Goal: Information Seeking & Learning: Stay updated

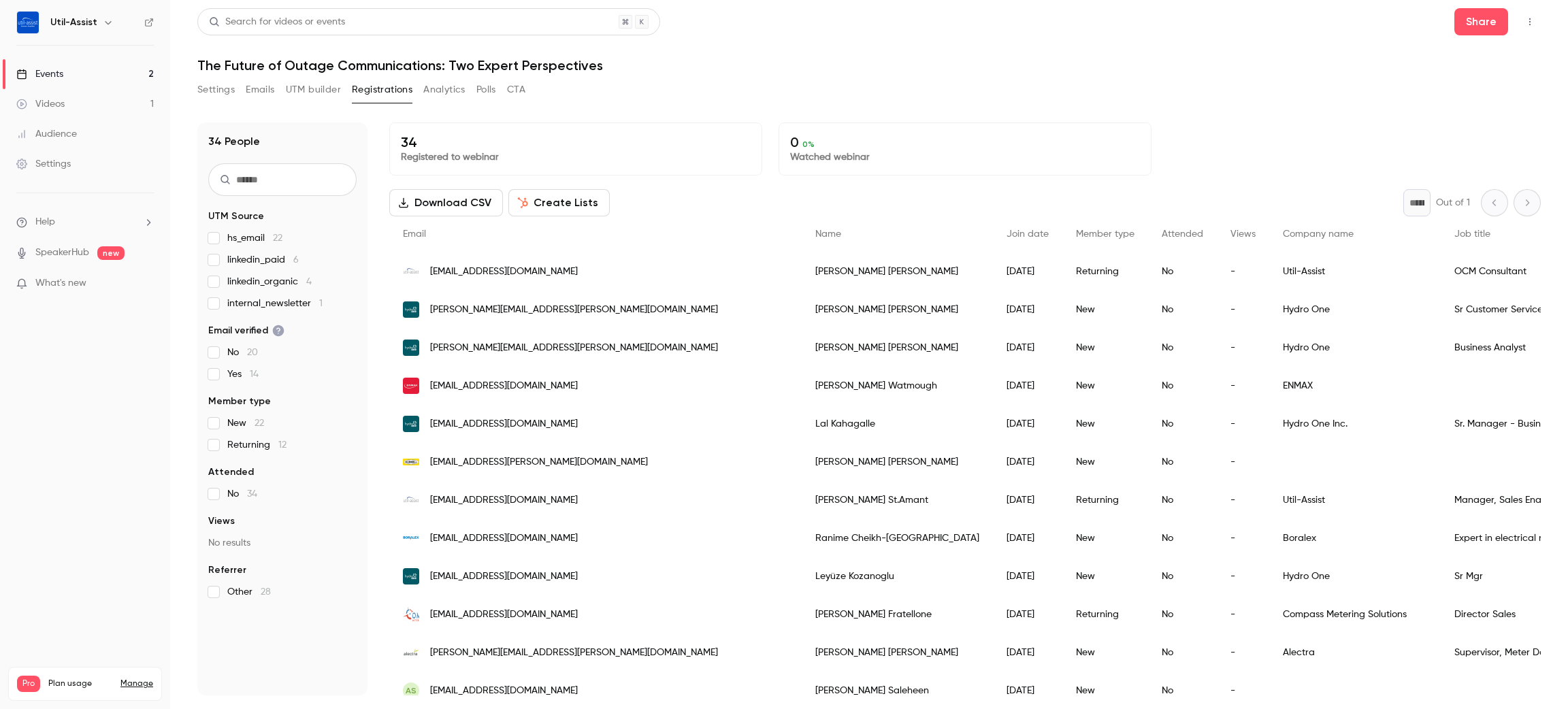
click at [56, 76] on div "Events" at bounding box center [40, 74] width 47 height 13
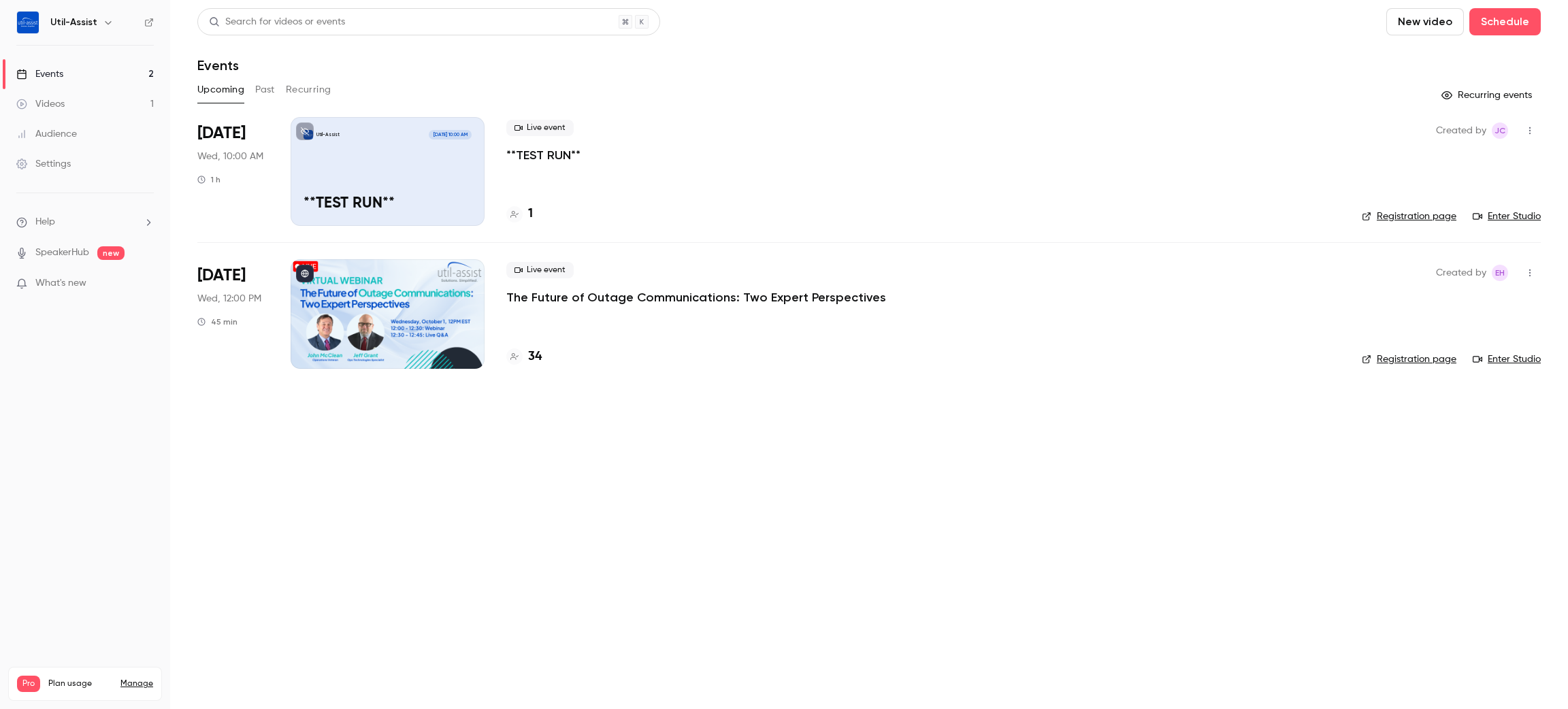
click at [1064, 506] on main "Search for videos or events New video Schedule Events Upcoming Past Recurring R…" at bounding box center [869, 354] width 1398 height 709
